Goal: Transaction & Acquisition: Subscribe to service/newsletter

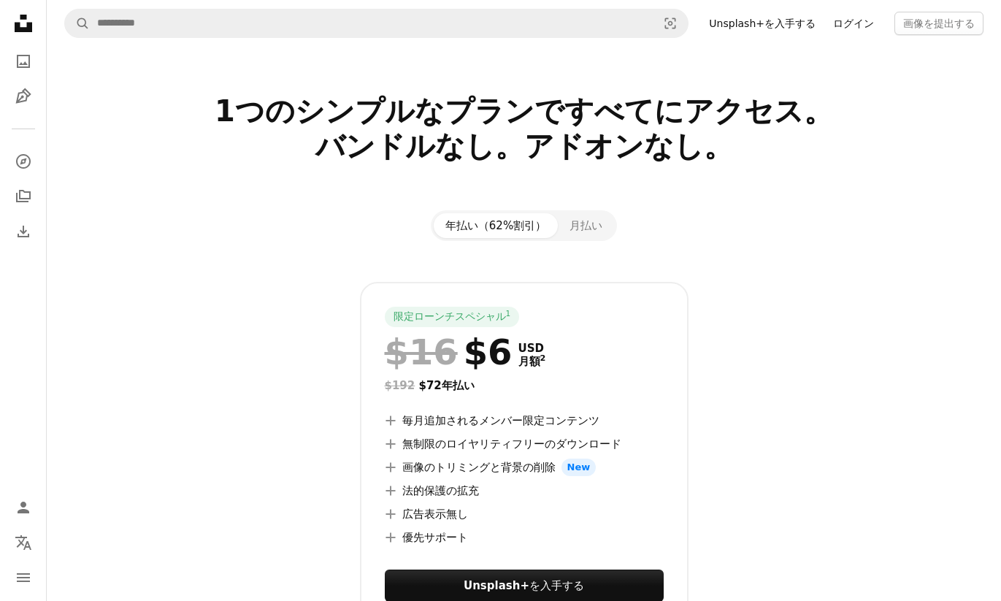
click at [847, 17] on link "ログイン" at bounding box center [853, 23] width 58 height 23
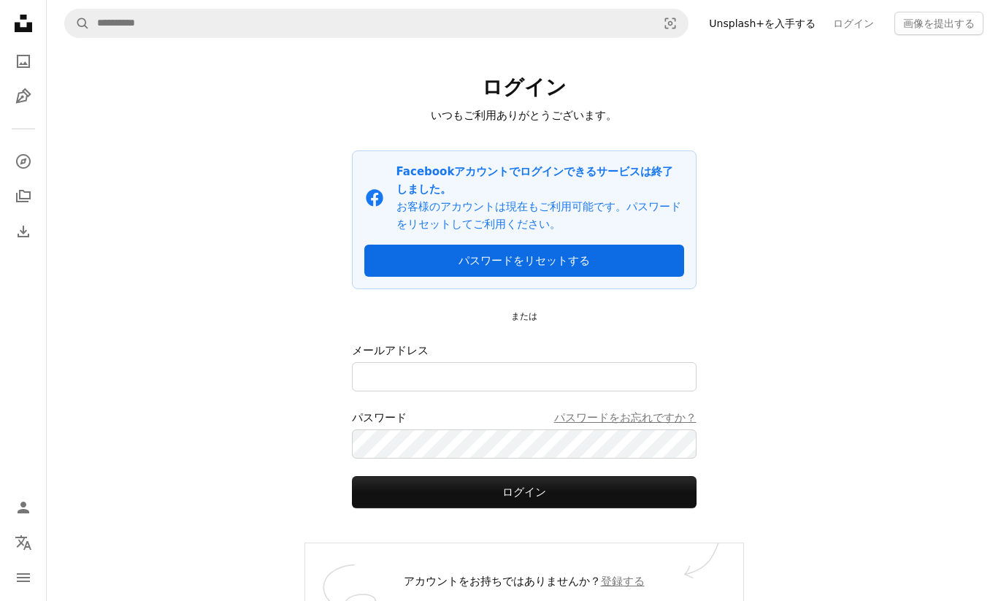
scroll to position [26, 0]
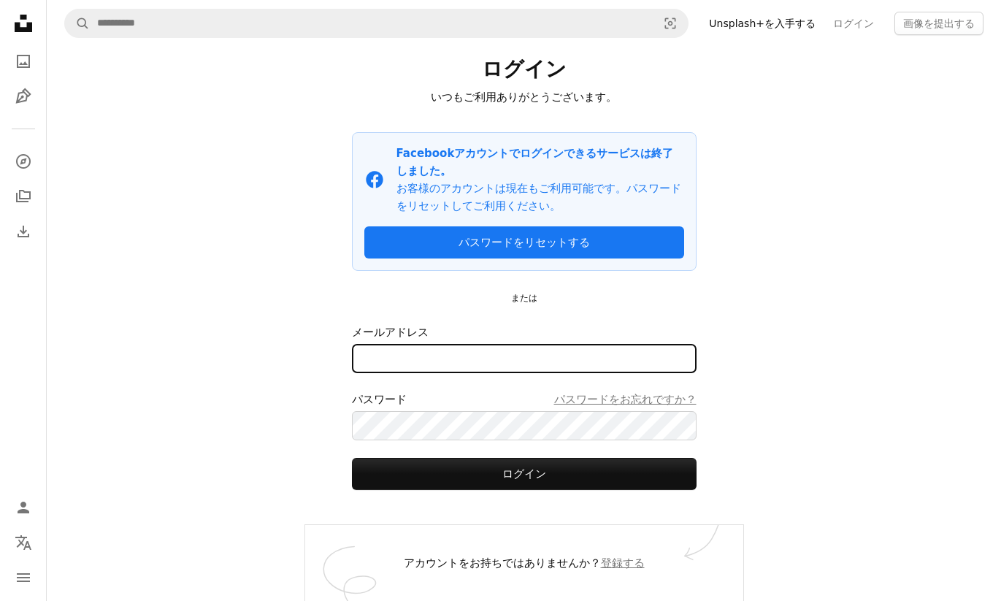
click at [470, 345] on input "メールアドレス" at bounding box center [524, 358] width 345 height 29
type input "**********"
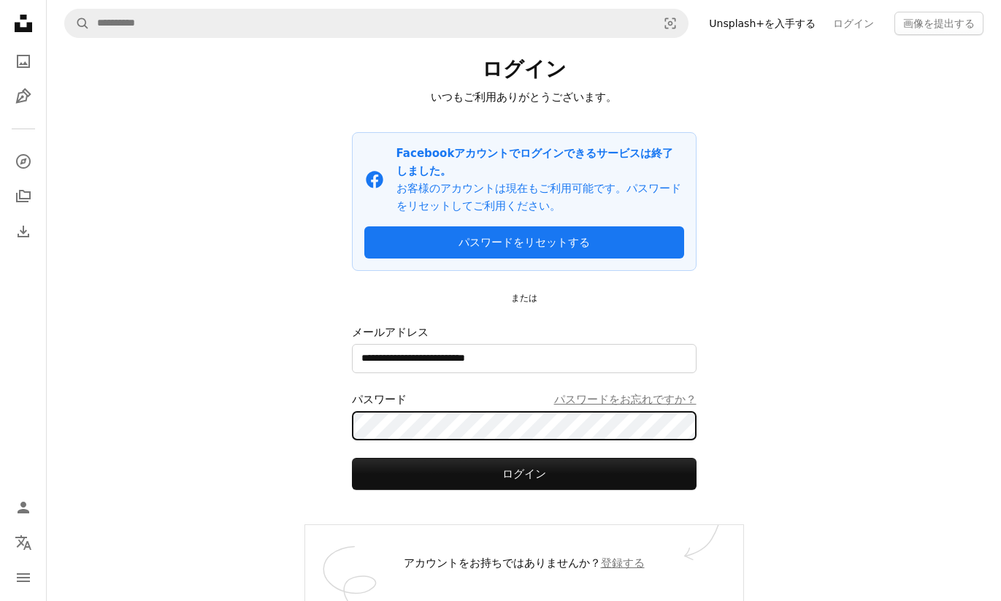
click at [352, 458] on button "ログイン" at bounding box center [524, 474] width 345 height 32
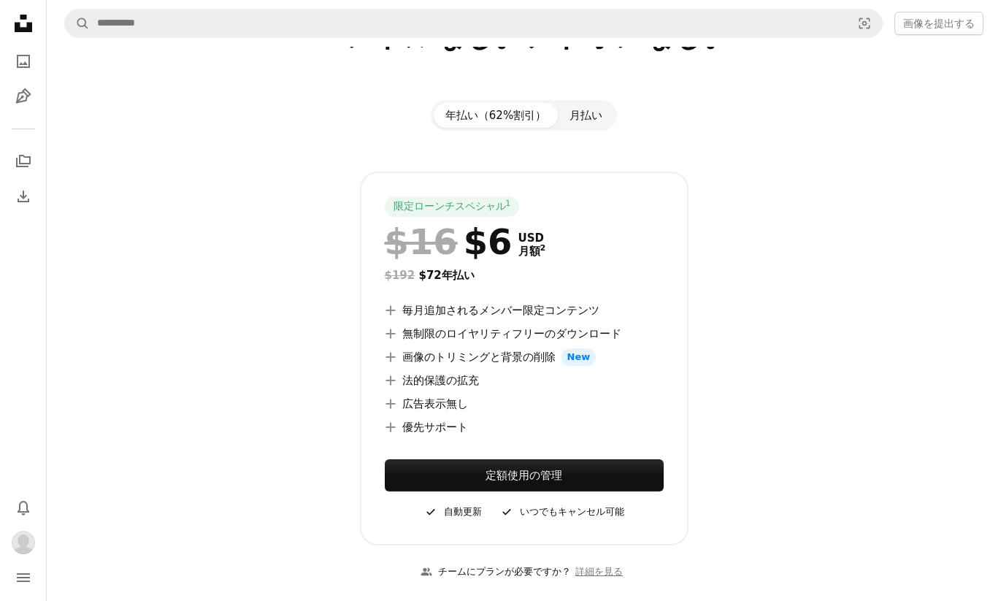
scroll to position [112, 0]
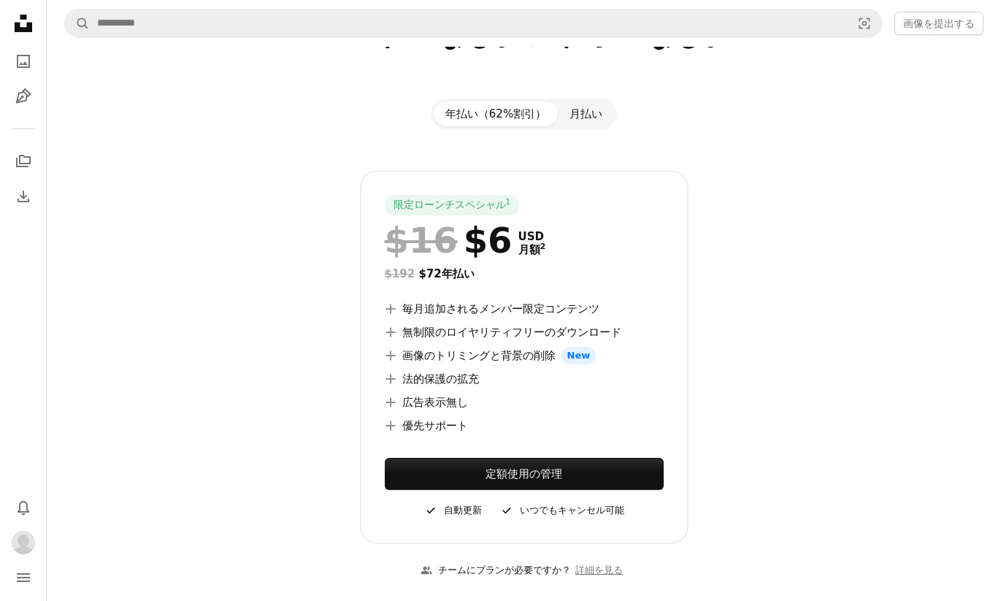
click at [568, 121] on button "月払い" at bounding box center [586, 114] width 56 height 25
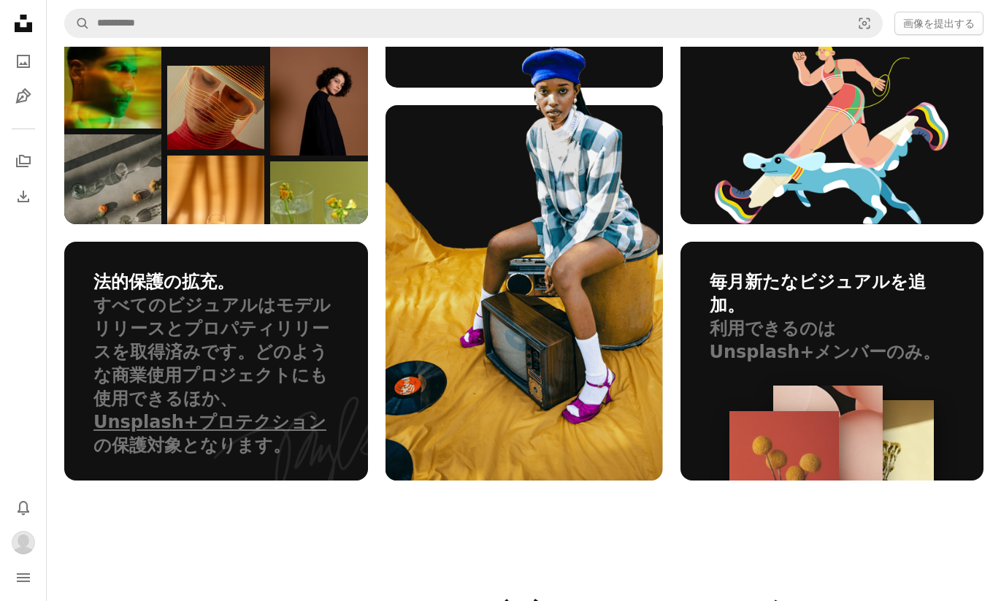
scroll to position [491, 0]
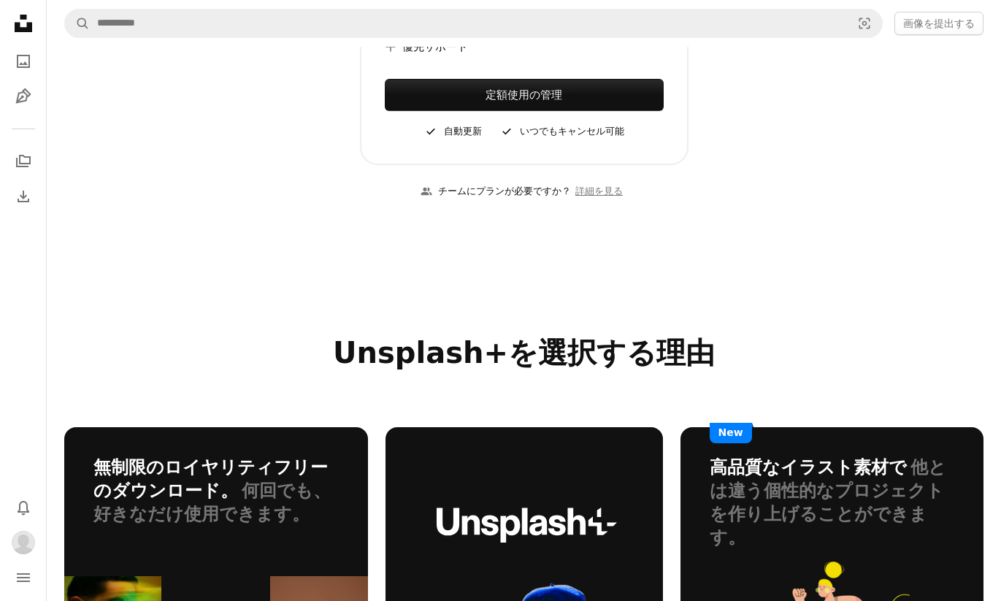
click at [13, 23] on icon "Unsplash logo Unsplash ホーム" at bounding box center [23, 23] width 29 height 29
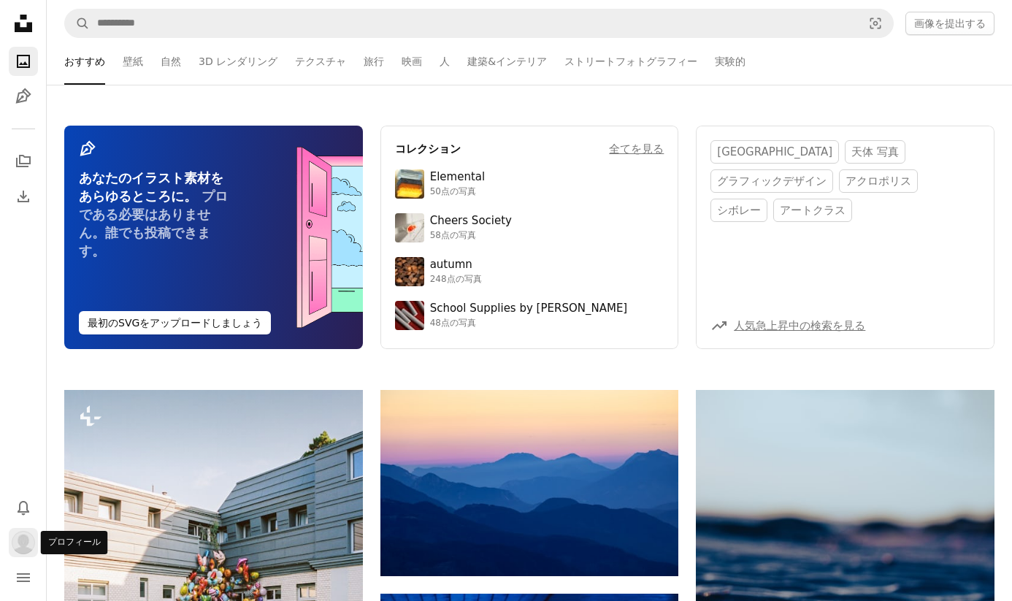
click at [24, 533] on img "プロフィール" at bounding box center [23, 542] width 23 height 23
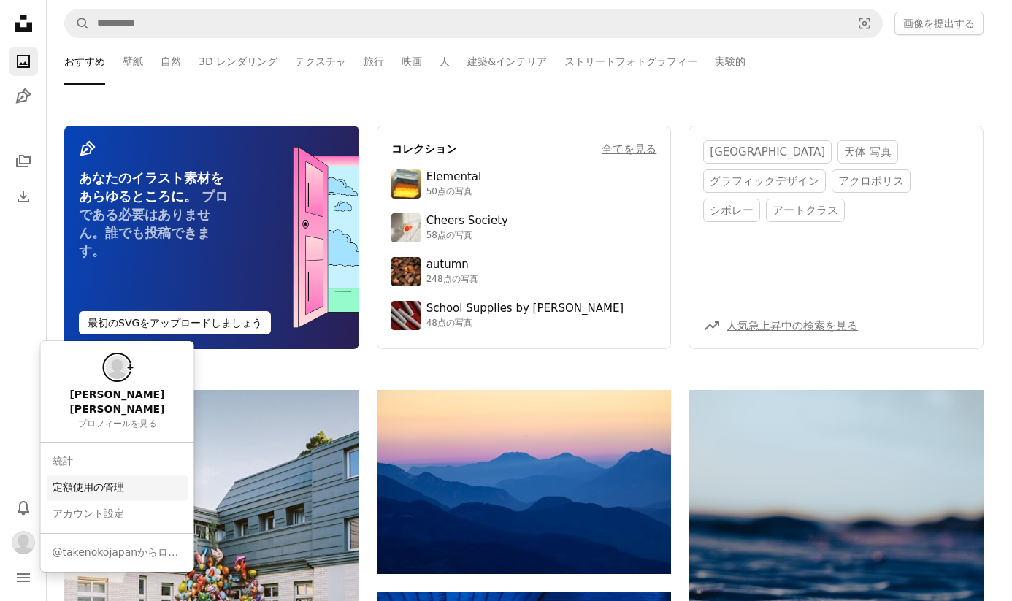
click at [60, 475] on link "定額使用の管理" at bounding box center [118, 488] width 142 height 26
